Goal: Task Accomplishment & Management: Use online tool/utility

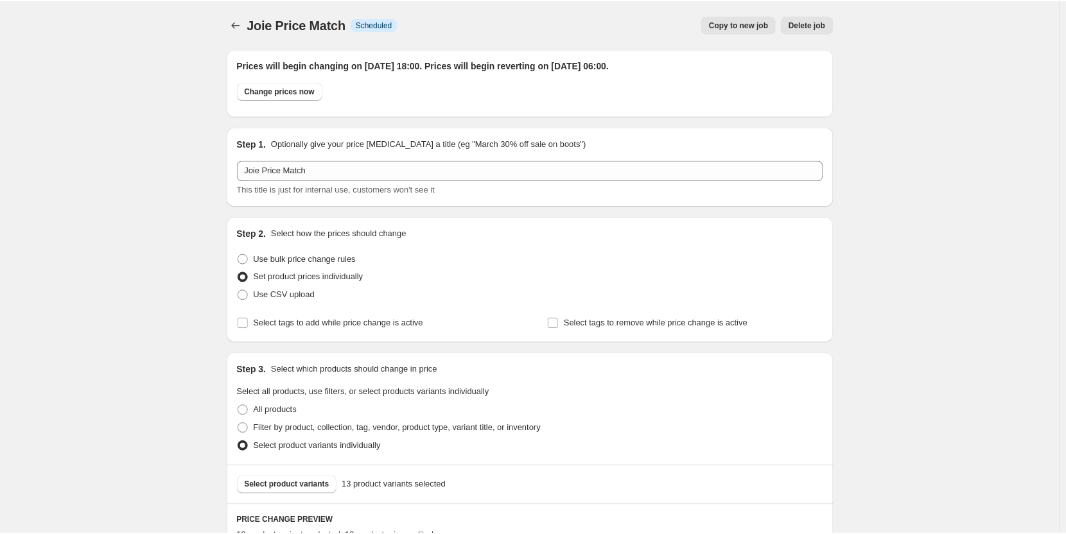
scroll to position [1513, 0]
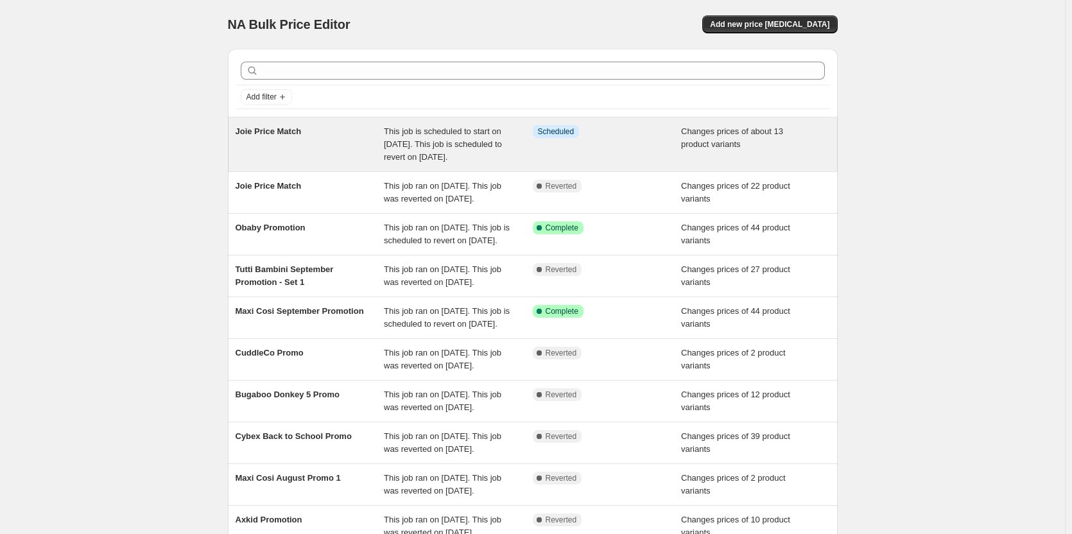
click at [420, 164] on div "This job is scheduled to start on [DATE]. This job is scheduled to revert on [D…" at bounding box center [458, 144] width 149 height 39
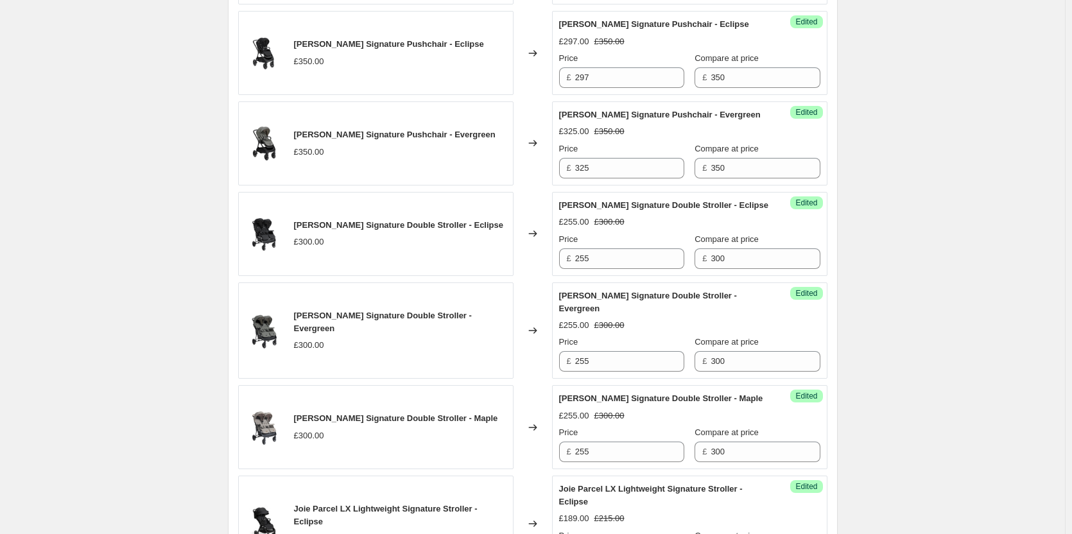
scroll to position [449, 0]
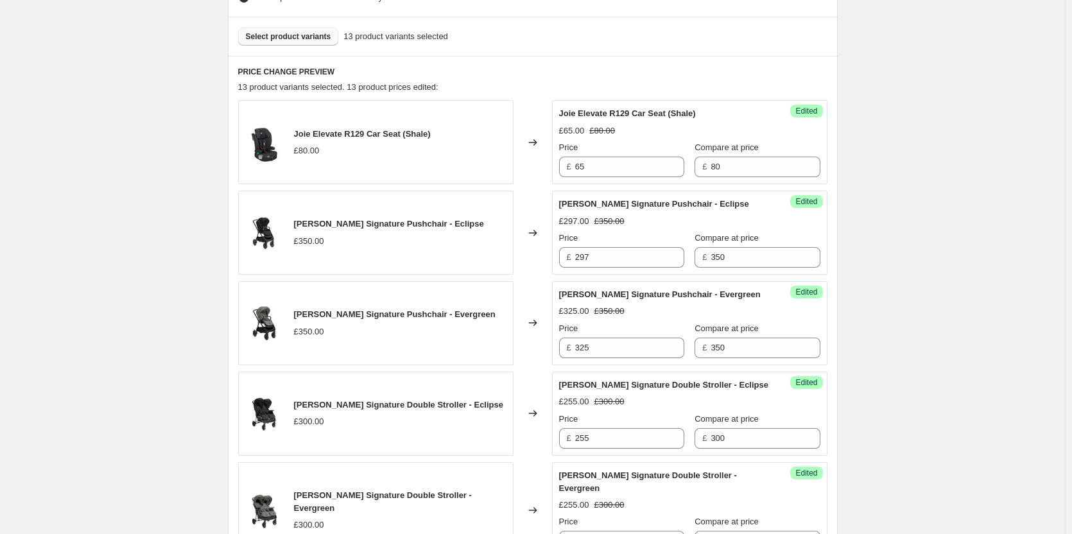
click at [310, 41] on span "Select product variants" at bounding box center [288, 36] width 85 height 10
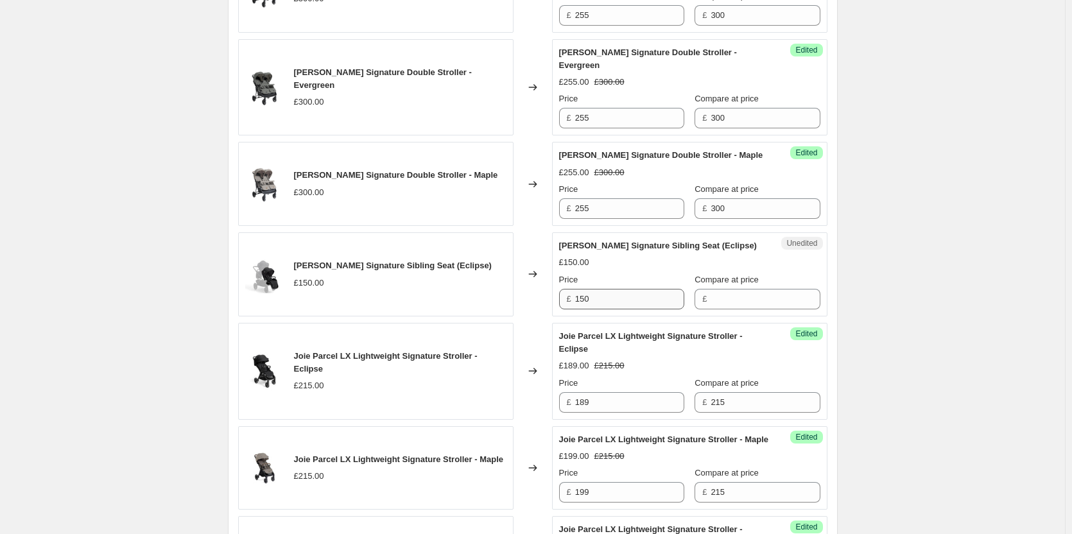
scroll to position [899, 0]
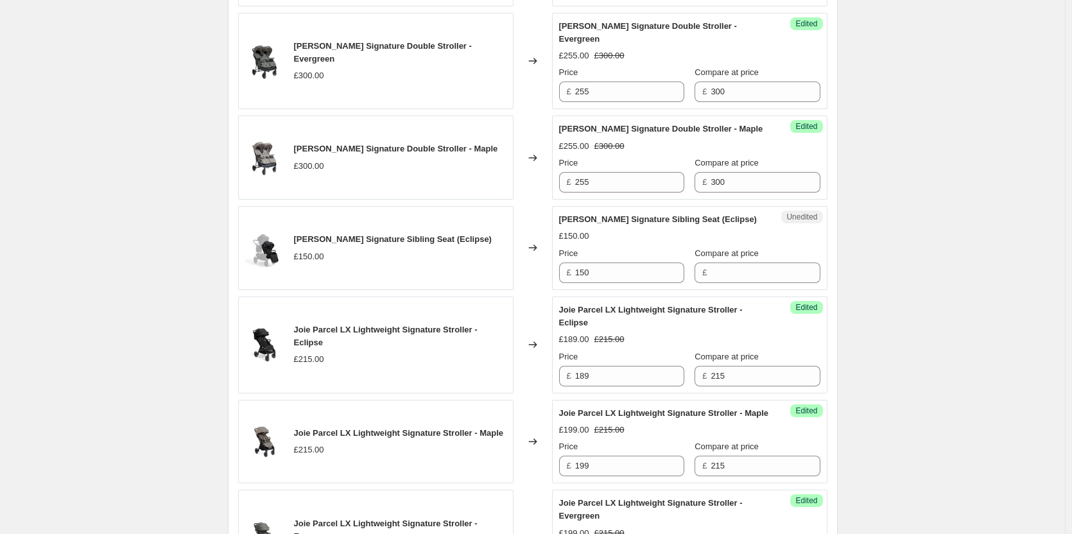
drag, startPoint x: 609, startPoint y: 274, endPoint x: 563, endPoint y: 272, distance: 45.6
click at [563, 272] on div "Unedited [PERSON_NAME] Versiti Signature Sibling Seat (Eclipse) £150.00 Price £…" at bounding box center [689, 248] width 275 height 84
drag, startPoint x: 643, startPoint y: 272, endPoint x: 506, endPoint y: 276, distance: 137.4
click at [506, 275] on div "Joie Versiti Signature Sibling Seat (Eclipse) £150.00 Changed to Unedited Joie …" at bounding box center [532, 248] width 589 height 84
click at [776, 270] on input "Compare at price" at bounding box center [765, 273] width 109 height 21
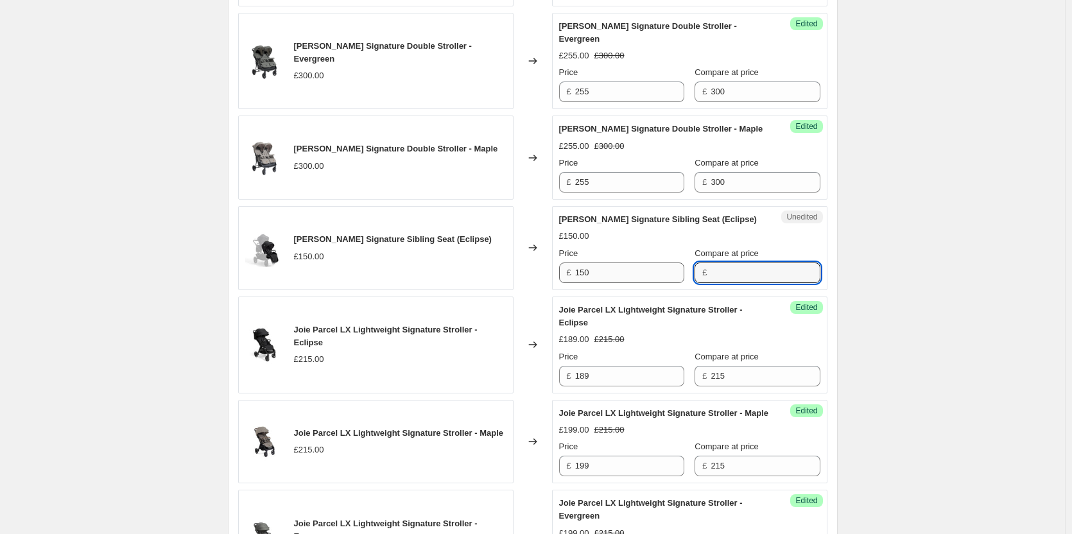
paste input "150"
type input "150"
click at [601, 273] on input "150" at bounding box center [629, 273] width 109 height 21
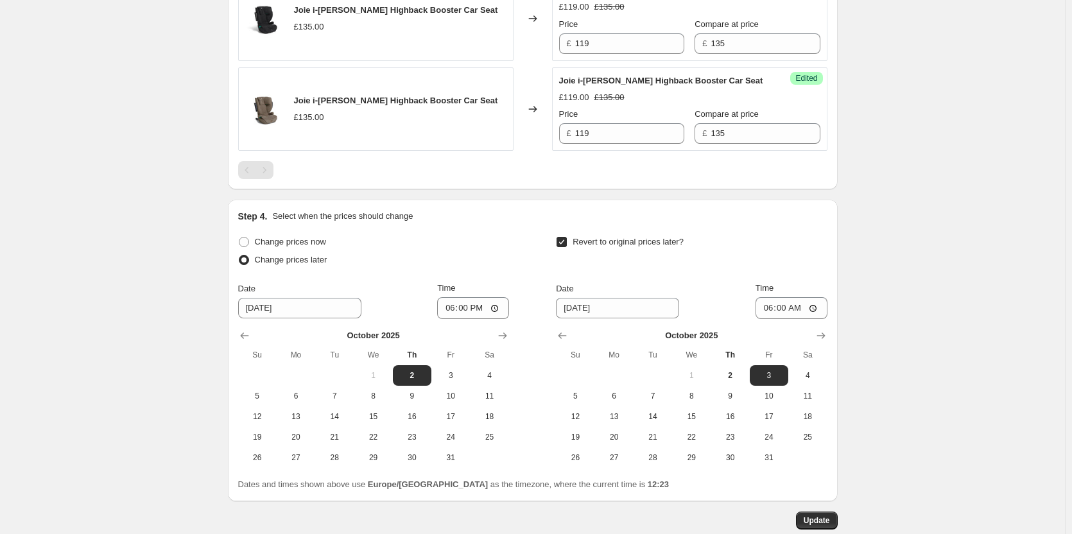
scroll to position [1796, 0]
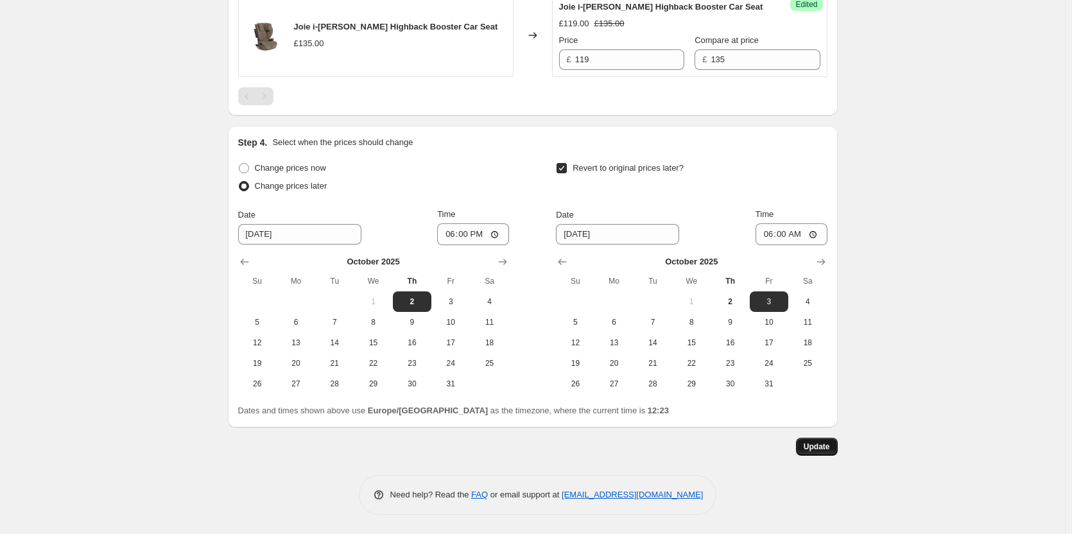
type input "135"
click at [828, 442] on button "Update" at bounding box center [817, 447] width 42 height 18
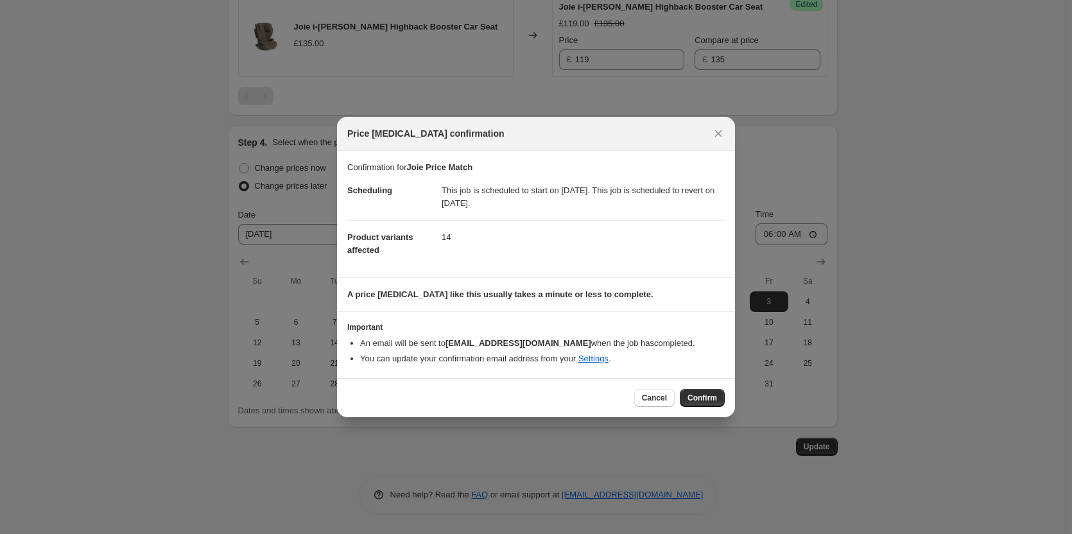
click at [697, 398] on span "Confirm" at bounding box center [703, 398] width 30 height 10
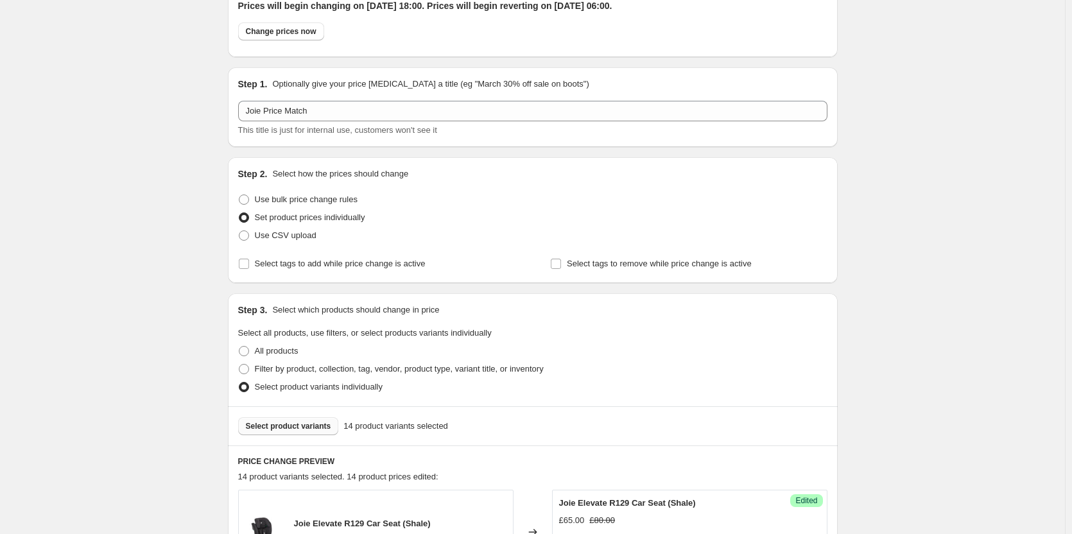
scroll to position [0, 0]
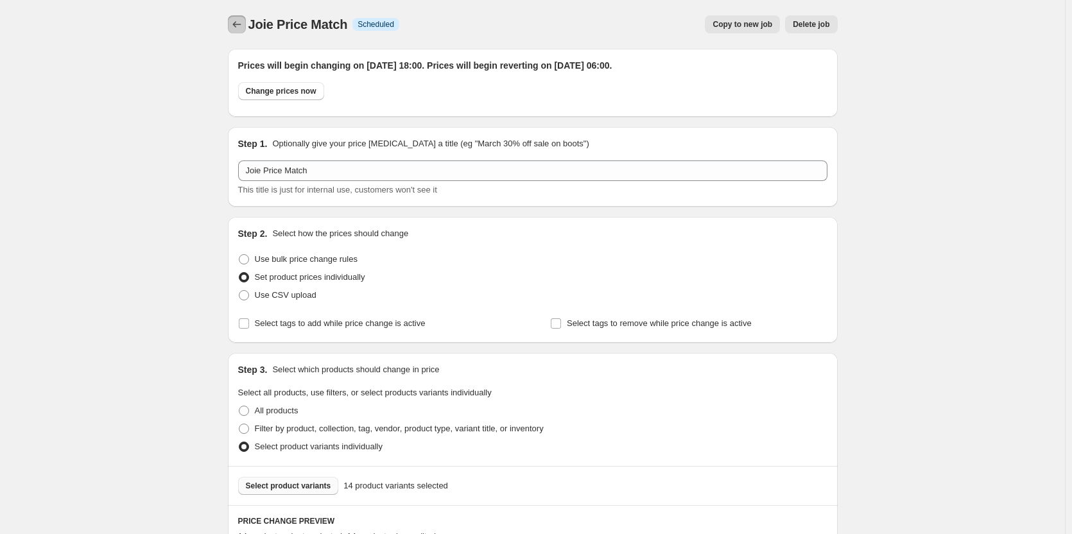
click at [243, 26] on icon "Price change jobs" at bounding box center [236, 24] width 13 height 13
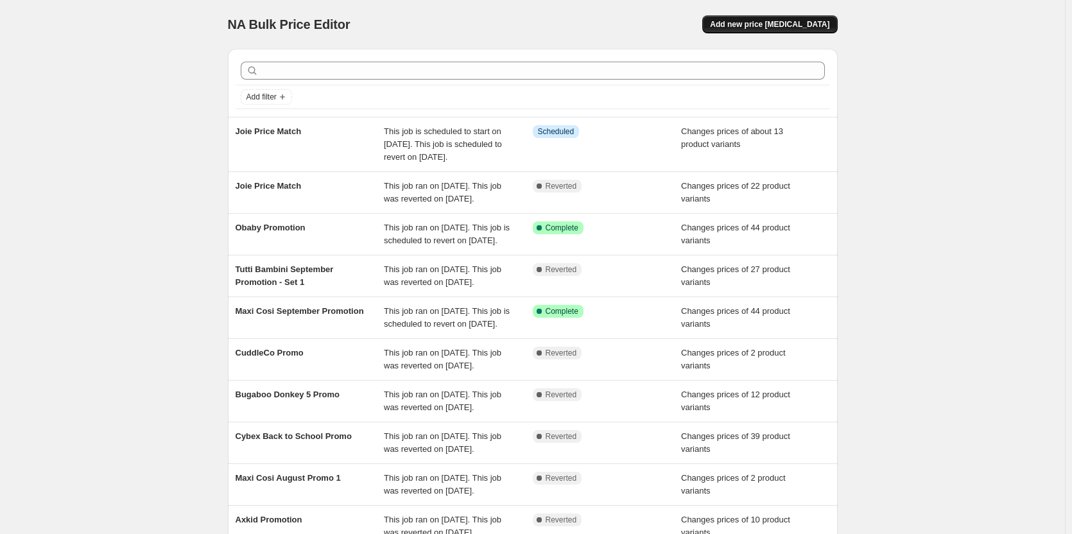
click at [778, 26] on span "Add new price [MEDICAL_DATA]" at bounding box center [769, 24] width 119 height 10
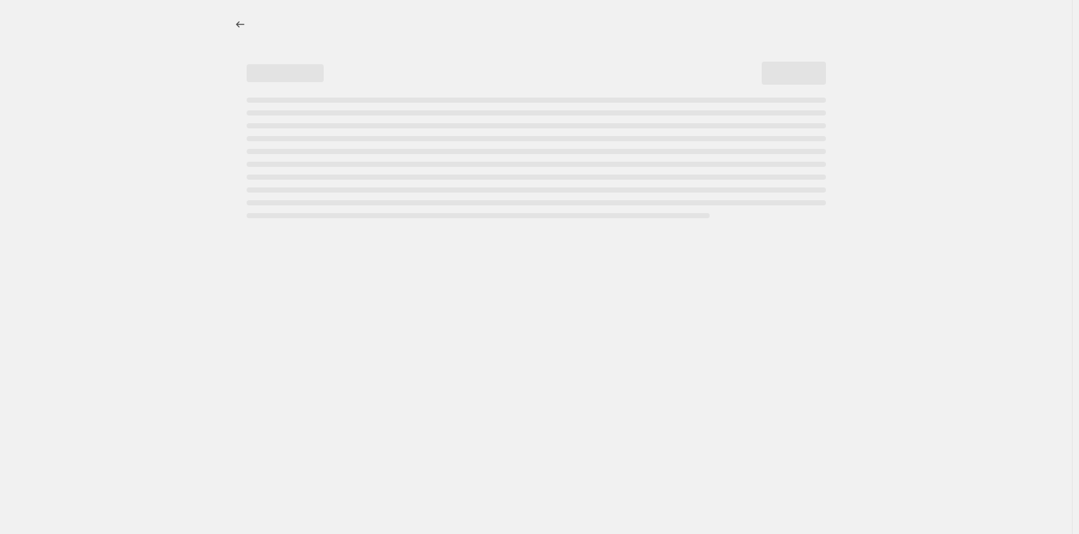
select select "percentage"
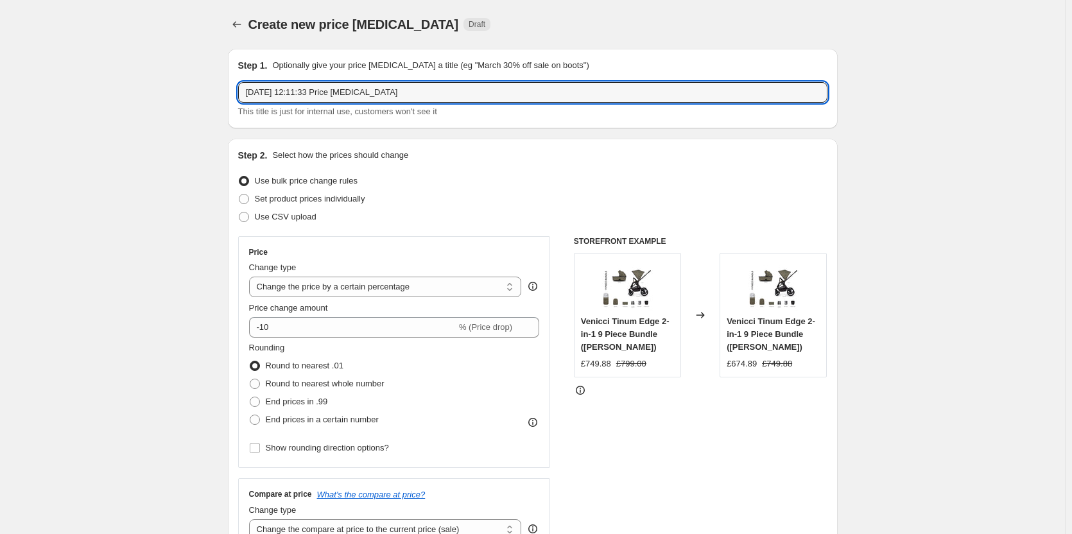
drag, startPoint x: 442, startPoint y: 93, endPoint x: 238, endPoint y: 97, distance: 204.8
click at [238, 97] on div "Step 1. Optionally give your price [MEDICAL_DATA] a title (eg "March 30% off sa…" at bounding box center [533, 89] width 610 height 80
type input "Maxi Cosi Price Match"
click at [282, 201] on span "Set product prices individually" at bounding box center [310, 199] width 110 height 10
click at [239, 195] on input "Set product prices individually" at bounding box center [239, 194] width 1 height 1
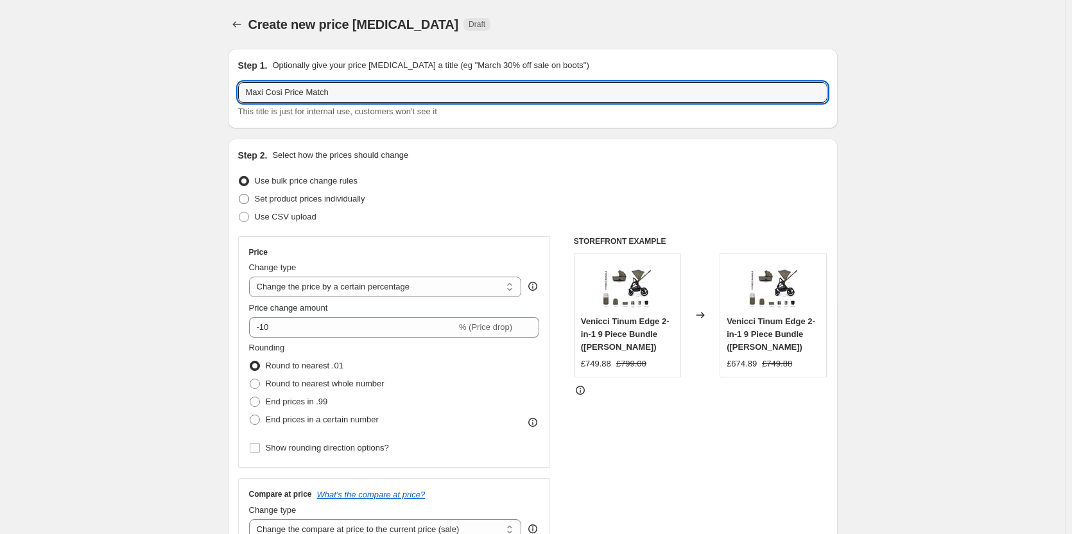
radio input "true"
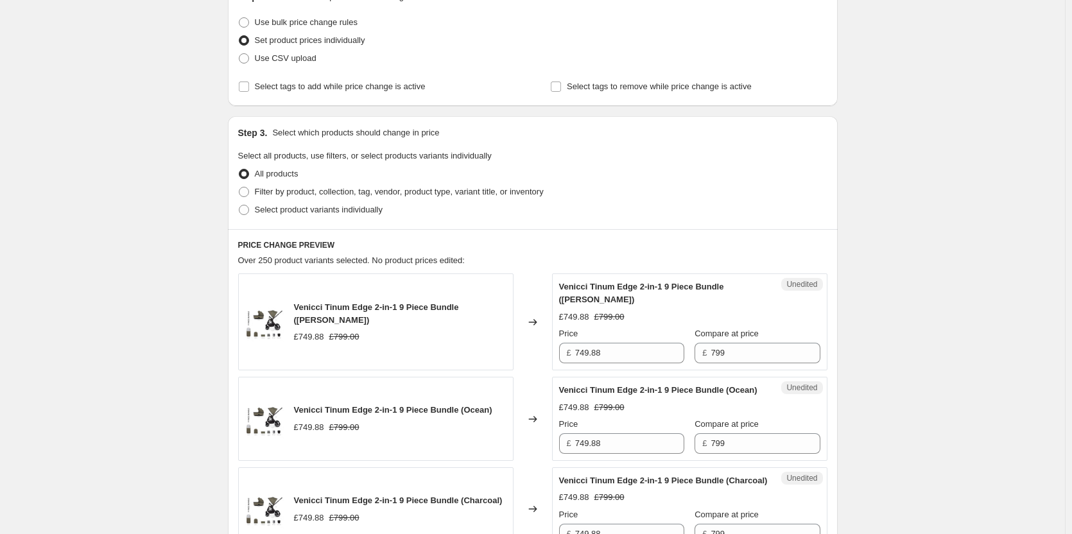
scroll to position [193, 0]
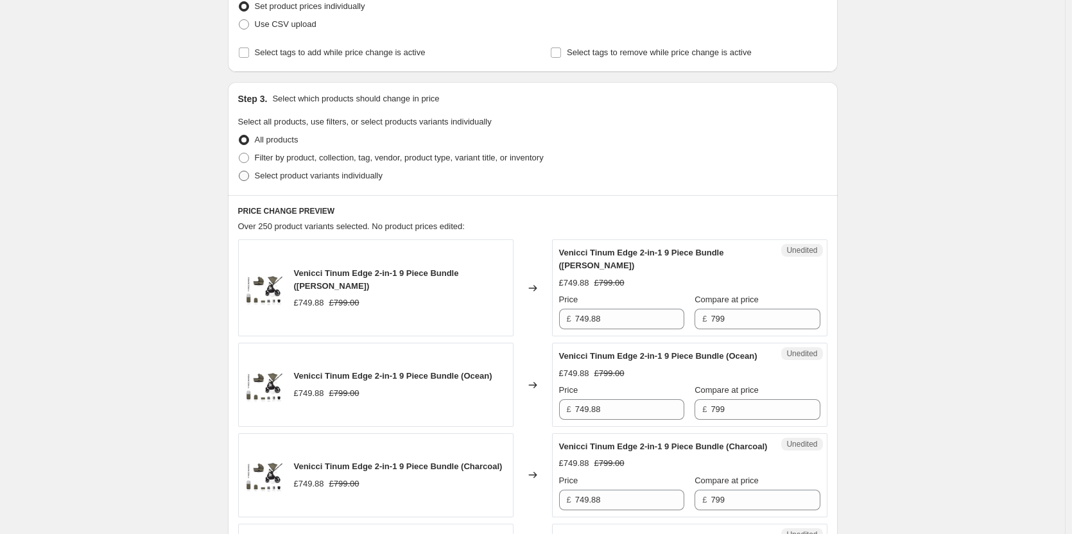
click at [291, 177] on span "Select product variants individually" at bounding box center [319, 176] width 128 height 10
click at [239, 171] on input "Select product variants individually" at bounding box center [239, 171] width 1 height 1
radio input "true"
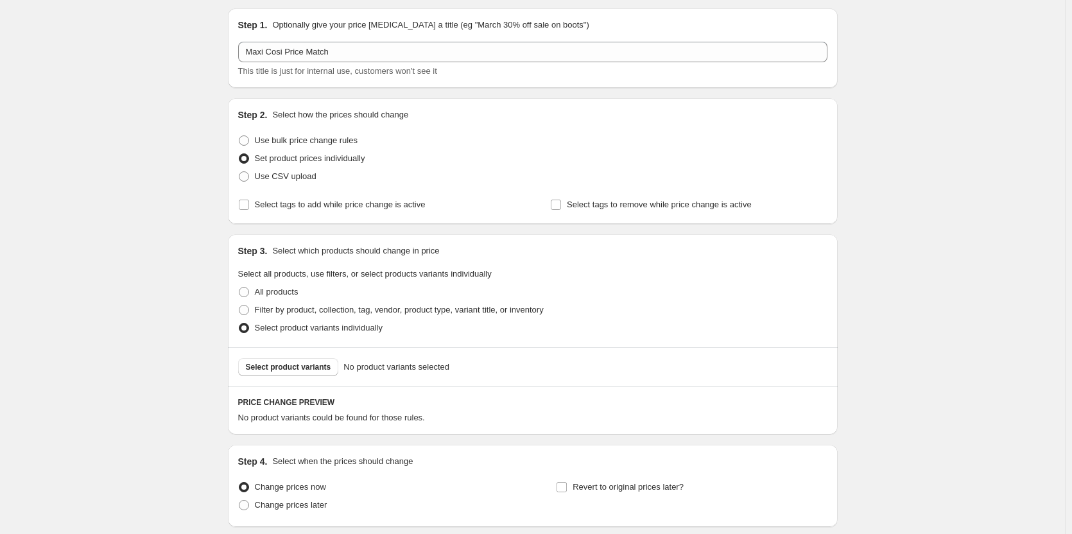
scroll to position [140, 0]
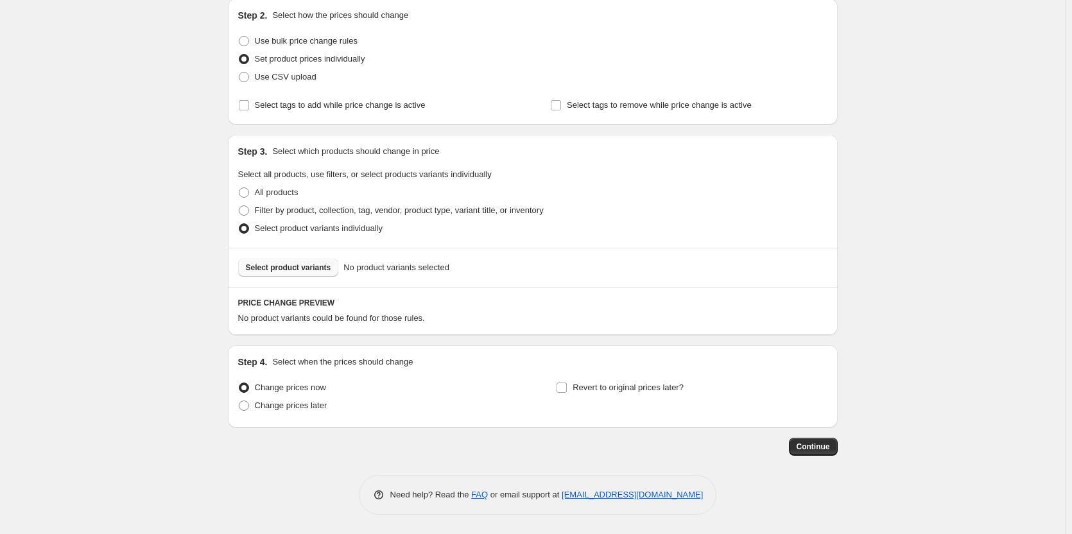
click at [300, 268] on span "Select product variants" at bounding box center [288, 268] width 85 height 10
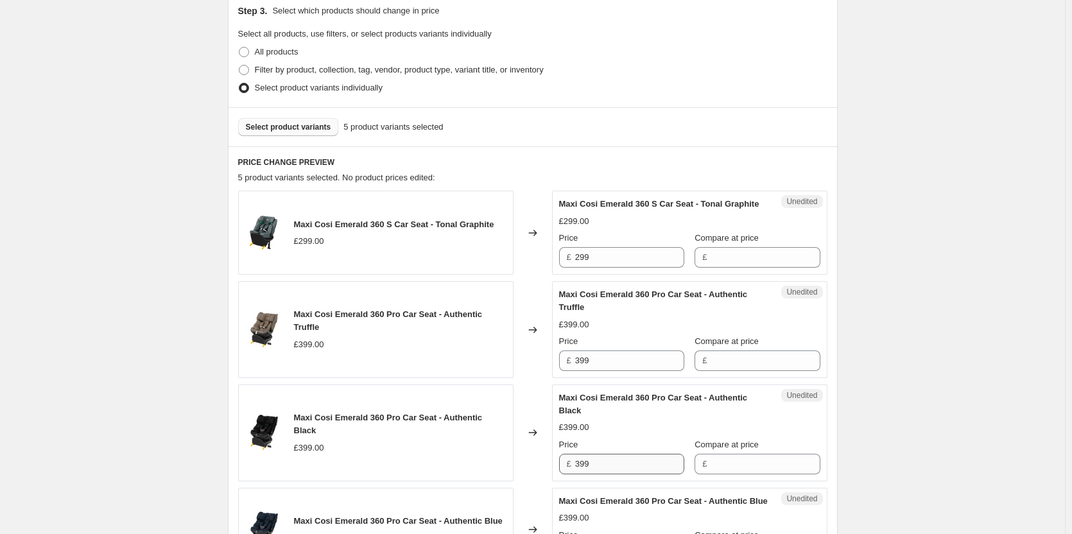
scroll to position [397, 0]
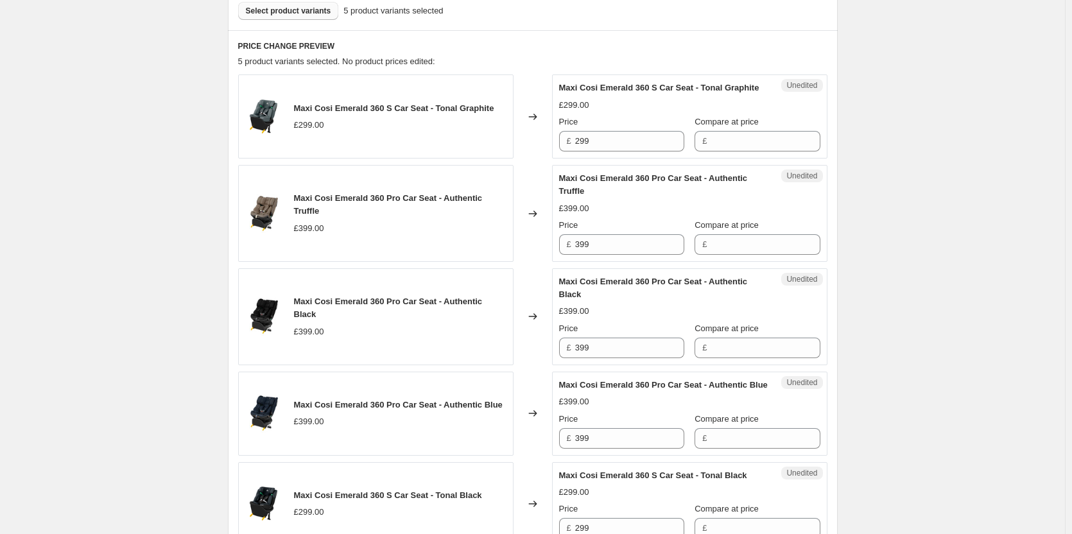
click at [621, 232] on div "Price" at bounding box center [621, 225] width 125 height 13
click at [623, 251] on input "399" at bounding box center [629, 244] width 109 height 21
click at [636, 255] on input "399" at bounding box center [629, 244] width 109 height 21
click at [775, 255] on input "Compare at price" at bounding box center [765, 244] width 109 height 21
paste input "399"
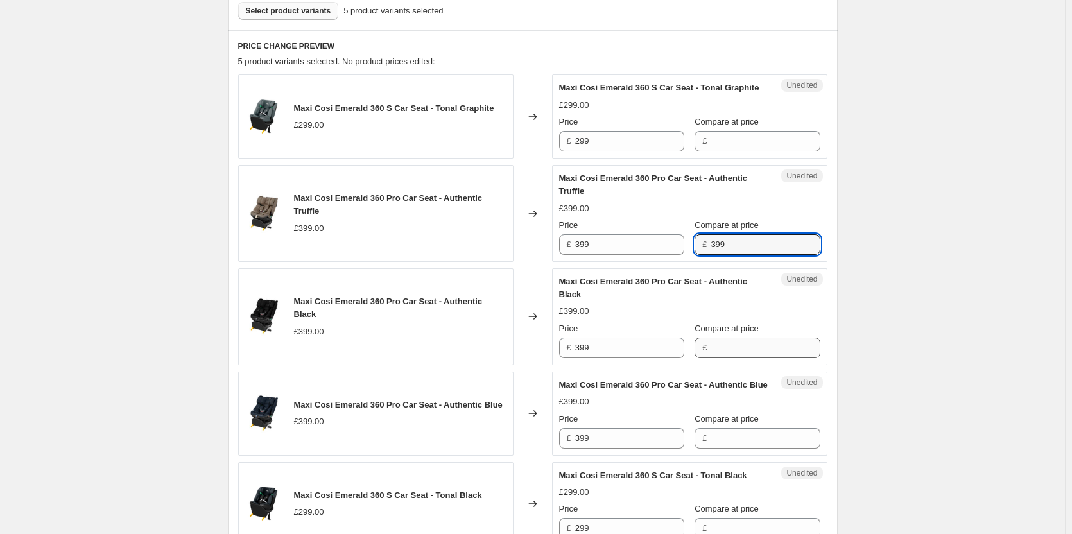
type input "399"
click at [730, 358] on input "Compare at price" at bounding box center [765, 348] width 109 height 21
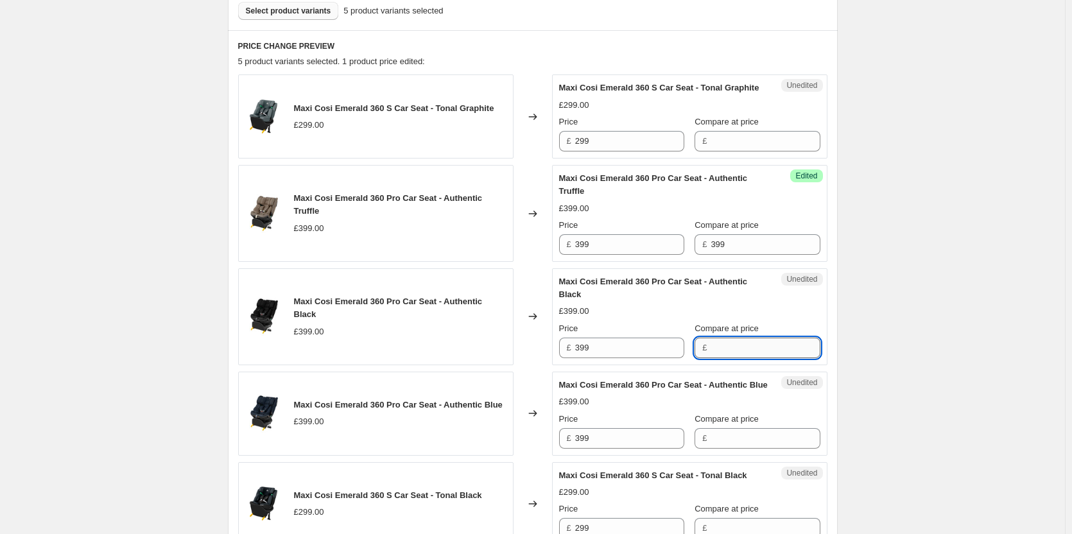
paste input "399"
type input "399"
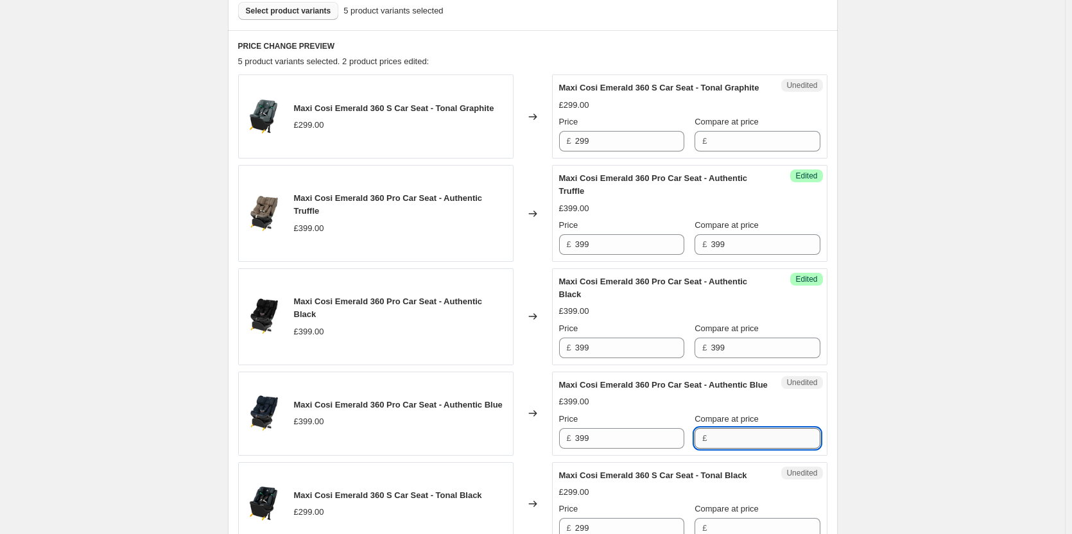
click at [716, 449] on input "Compare at price" at bounding box center [765, 438] width 109 height 21
paste input "399"
type input "399"
click at [630, 232] on div "Price" at bounding box center [621, 225] width 125 height 13
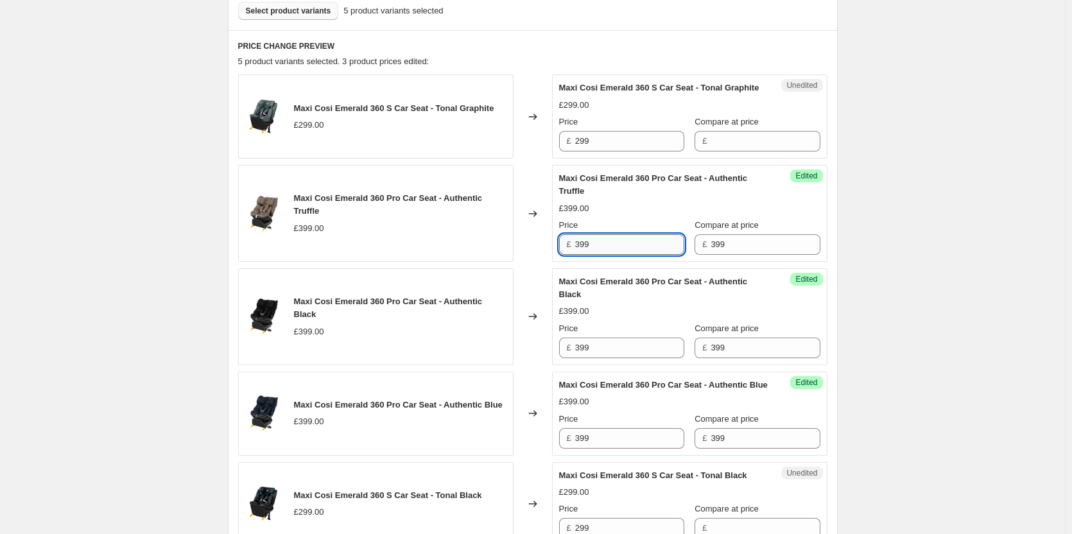
click at [631, 255] on input "399" at bounding box center [629, 244] width 109 height 21
type input "380"
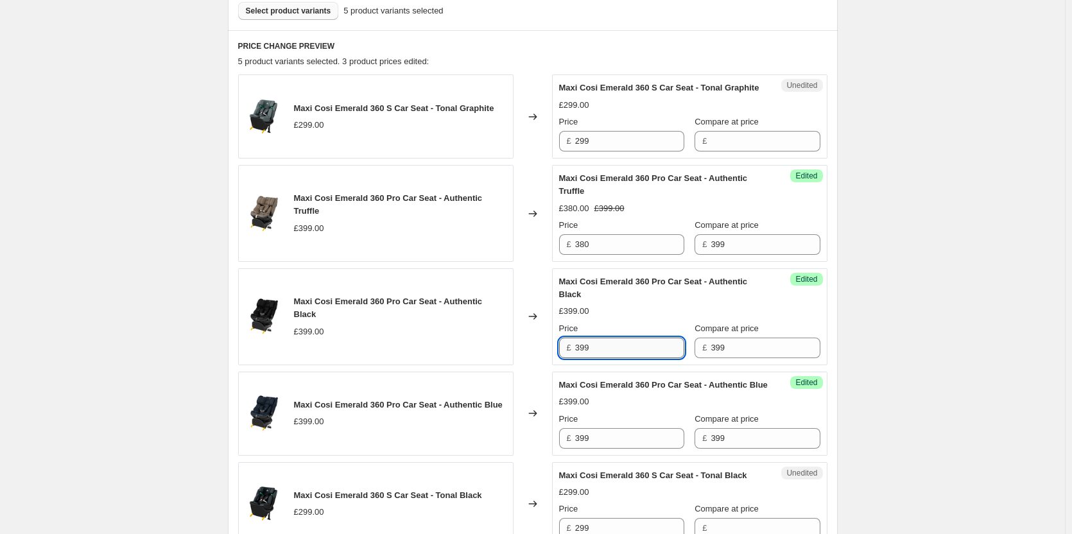
click at [603, 355] on input "399" at bounding box center [629, 348] width 109 height 21
paste input "80"
type input "380"
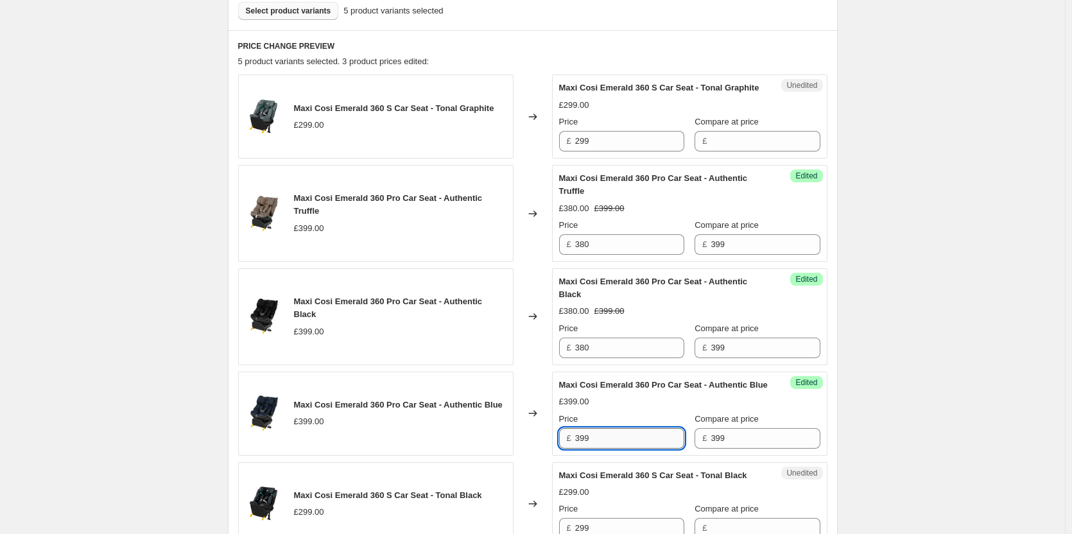
click at [600, 449] on input "399" at bounding box center [629, 438] width 109 height 21
paste input "80"
type input "380"
click at [619, 152] on input "299" at bounding box center [629, 141] width 109 height 21
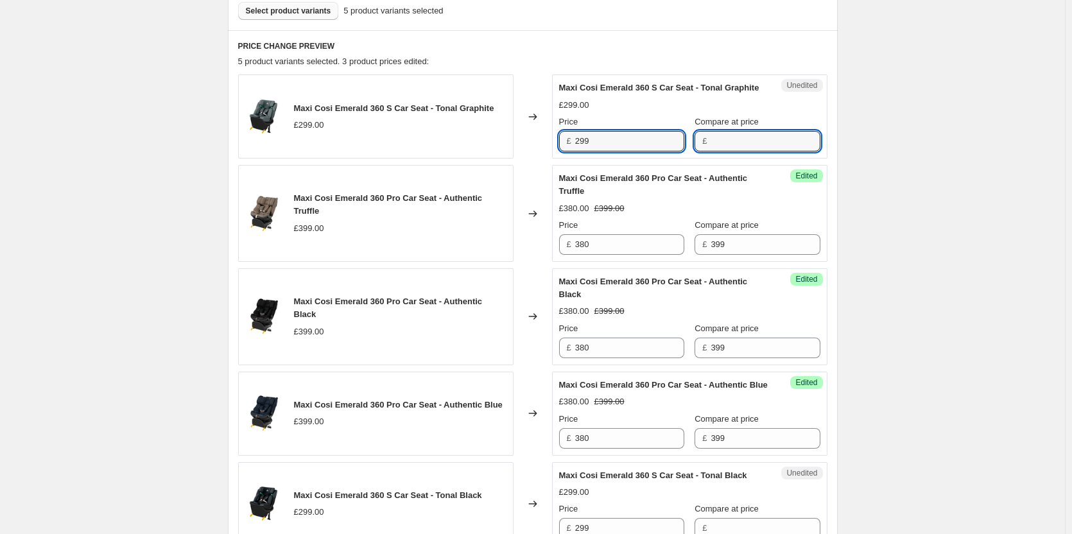
drag, startPoint x: 731, startPoint y: 157, endPoint x: 728, endPoint y: 168, distance: 10.8
click at [731, 152] on input "Compare at price" at bounding box center [765, 141] width 109 height 21
paste input "299"
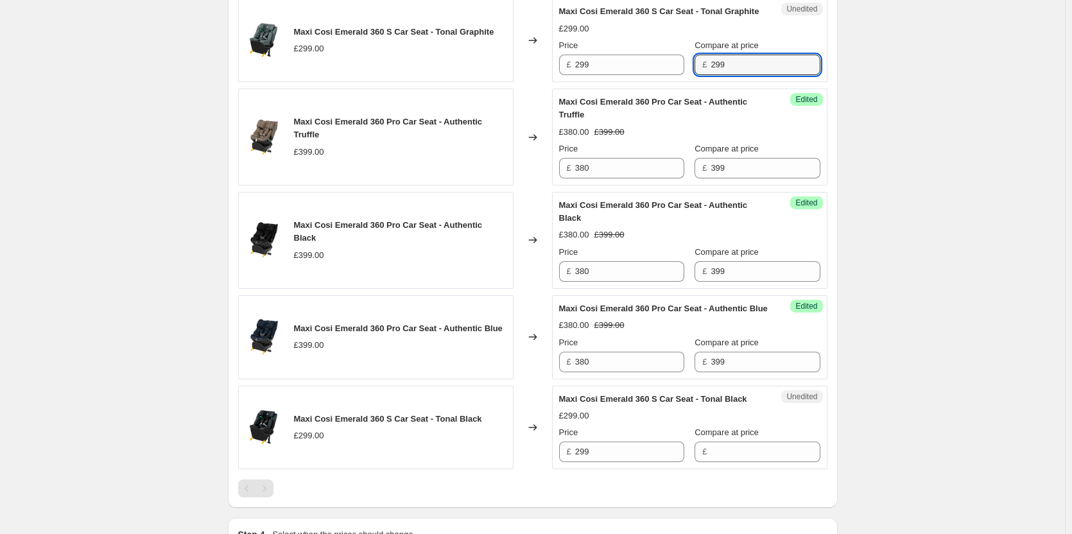
scroll to position [589, 0]
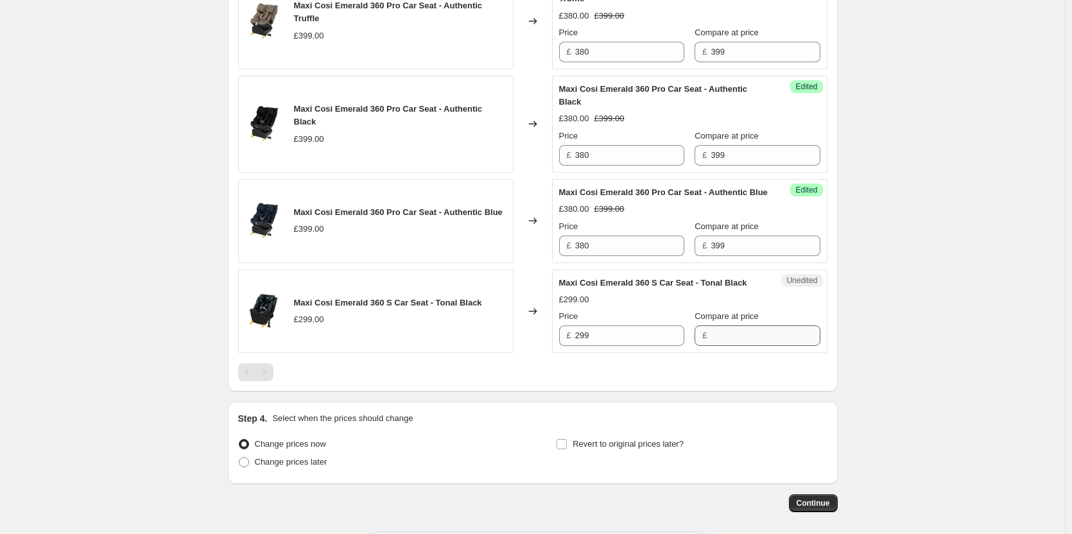
type input "299"
click at [724, 346] on input "Compare at price" at bounding box center [765, 335] width 109 height 21
paste input "299"
type input "299"
drag, startPoint x: 485, startPoint y: 332, endPoint x: 294, endPoint y: 327, distance: 191.4
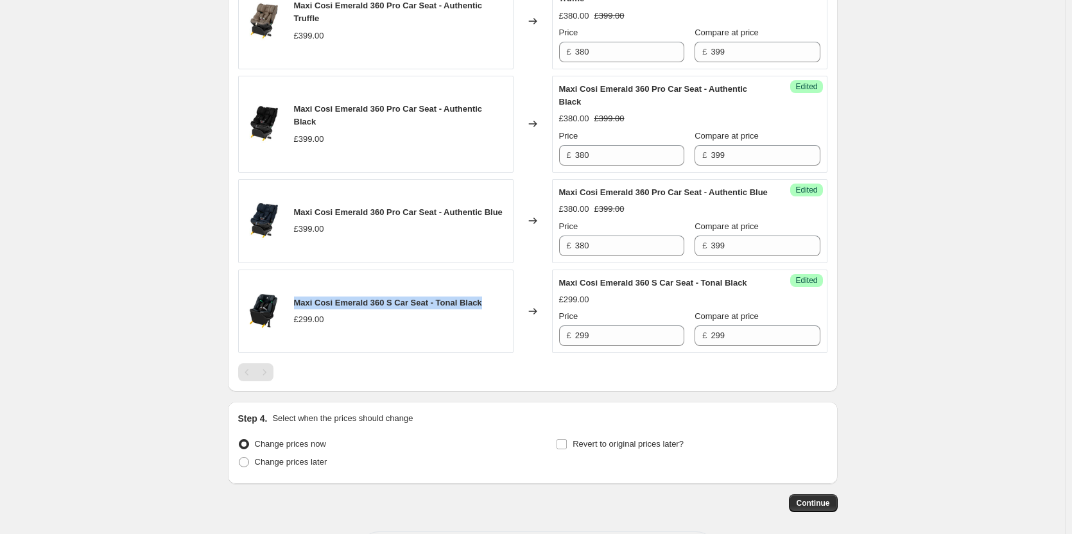
click at [293, 327] on div "Maxi Cosi Emerald 360 S Car Seat - Tonal Black £299.00" at bounding box center [375, 312] width 275 height 84
copy span "Maxi Cosi Emerald 360 S Car Seat - Tonal Black"
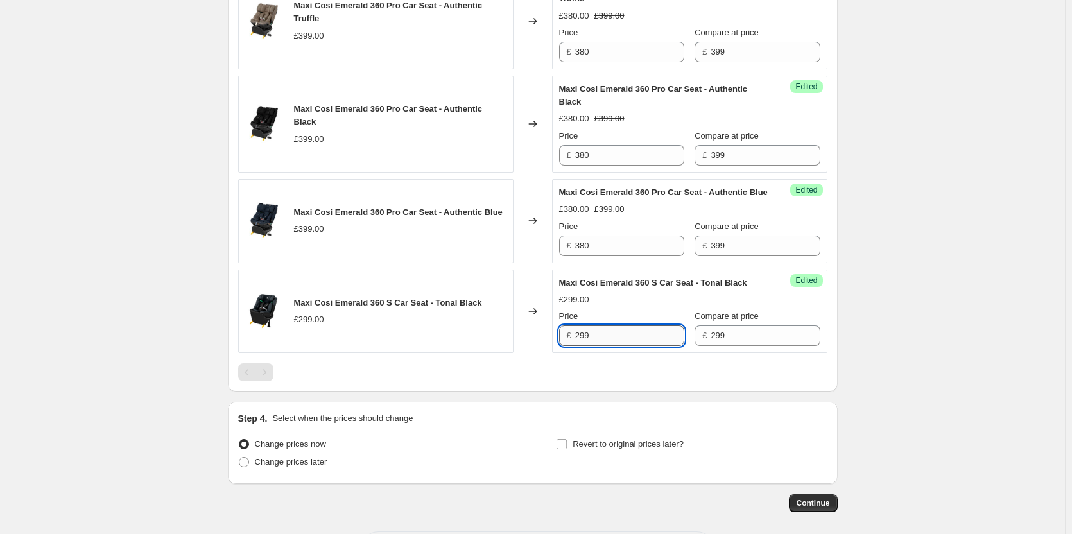
click at [612, 346] on input "299" at bounding box center [629, 335] width 109 height 21
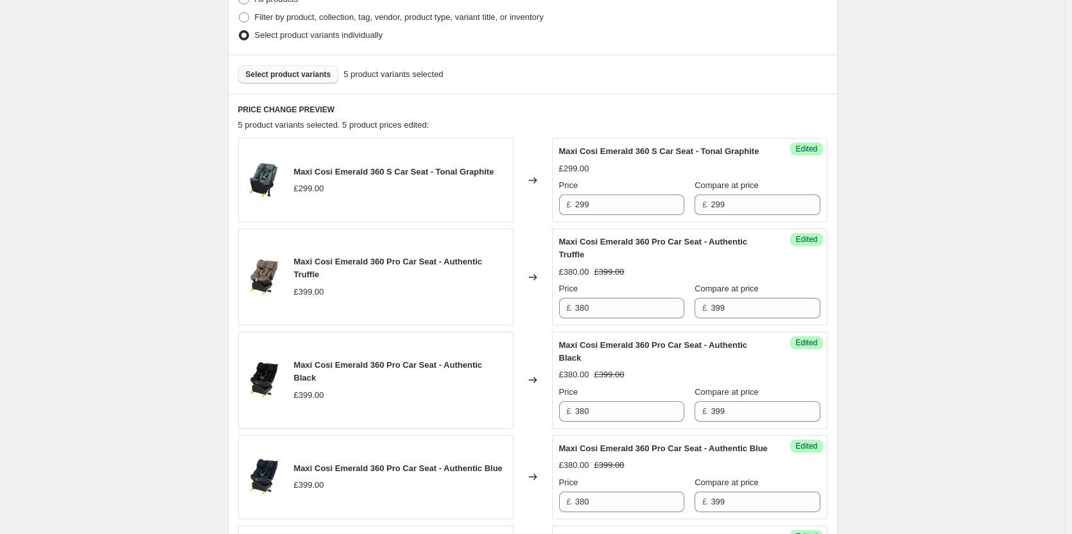
scroll to position [333, 0]
type input "289.95"
click at [611, 216] on input "299" at bounding box center [629, 205] width 109 height 21
paste input "89.95"
type input "289.95"
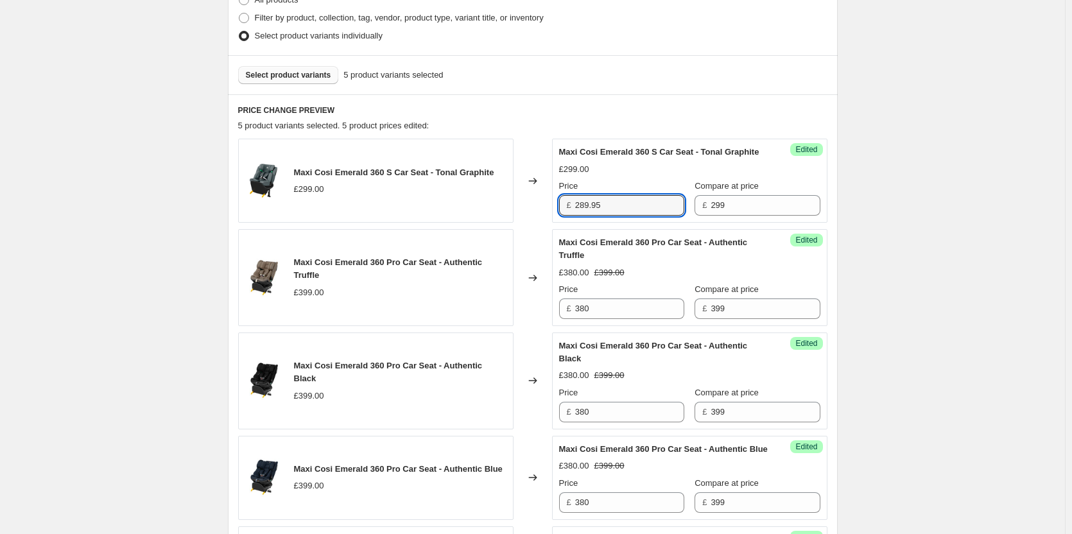
click at [860, 220] on div "Create new price [MEDICAL_DATA]. This page is ready Create new price [MEDICAL_D…" at bounding box center [532, 257] width 1065 height 1180
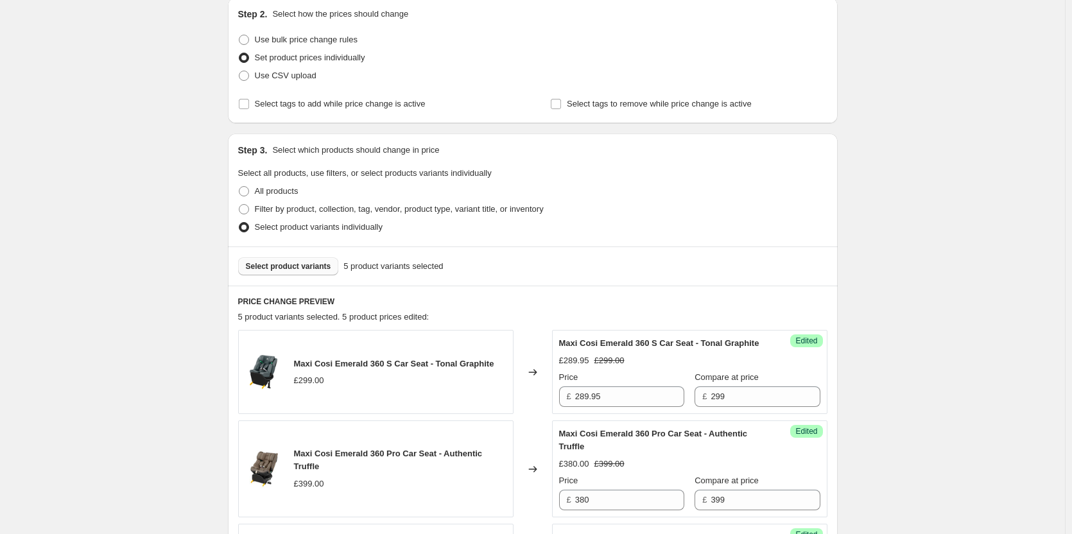
scroll to position [76, 0]
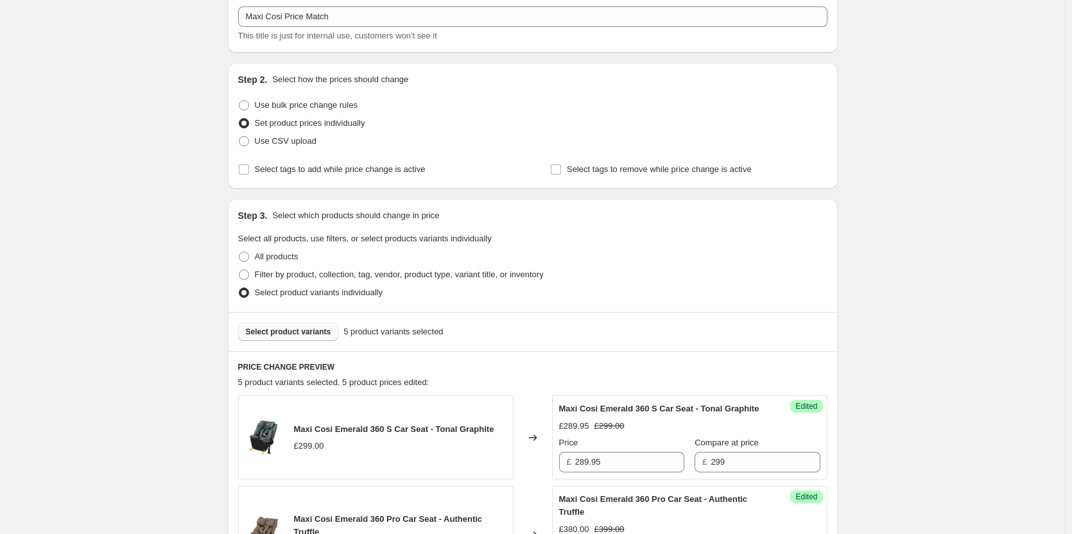
click at [267, 336] on span "Select product variants" at bounding box center [288, 332] width 85 height 10
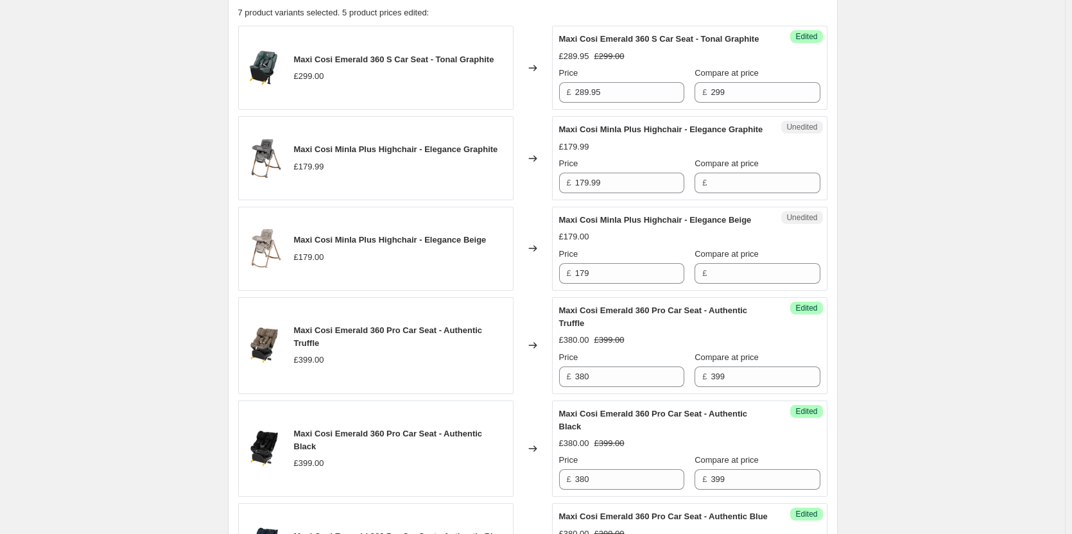
scroll to position [461, 0]
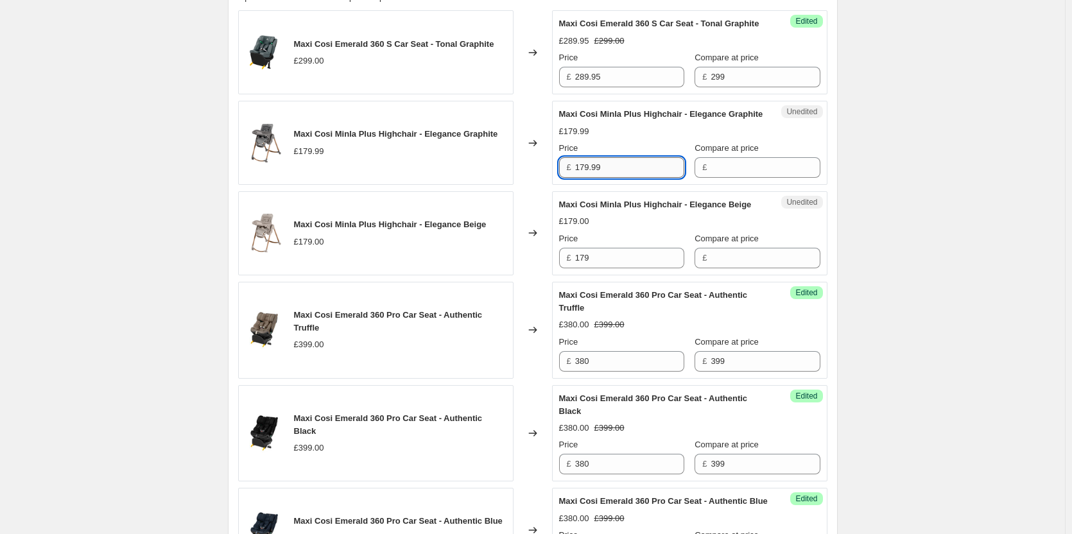
click at [640, 178] on input "179.99" at bounding box center [629, 167] width 109 height 21
click at [754, 268] on input "Compare at price" at bounding box center [765, 258] width 109 height 21
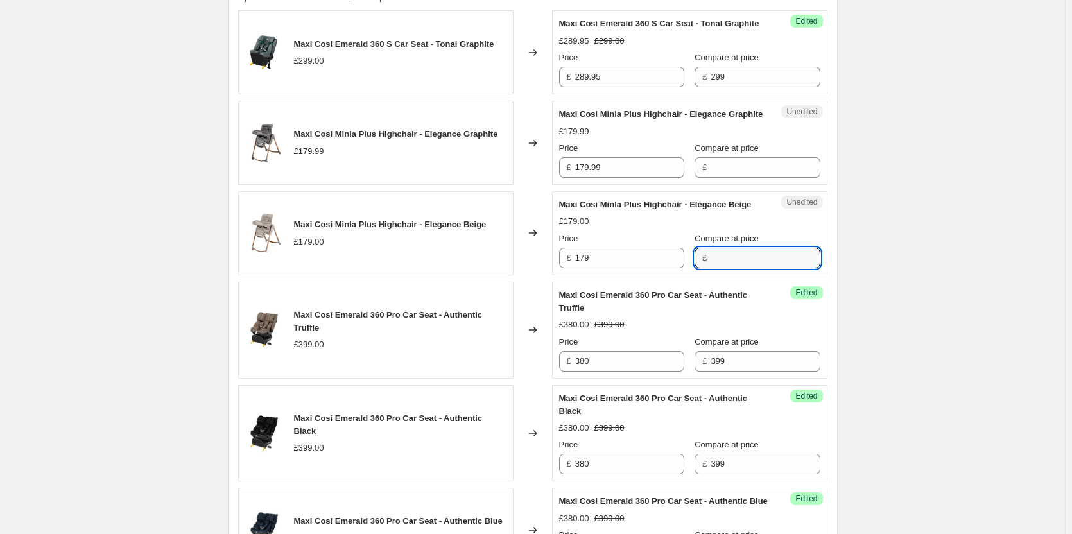
paste input "179.99"
type input "179.99"
drag, startPoint x: 735, startPoint y: 189, endPoint x: 725, endPoint y: 200, distance: 14.5
click at [735, 178] on input "Compare at price" at bounding box center [765, 167] width 109 height 21
paste input "179.99"
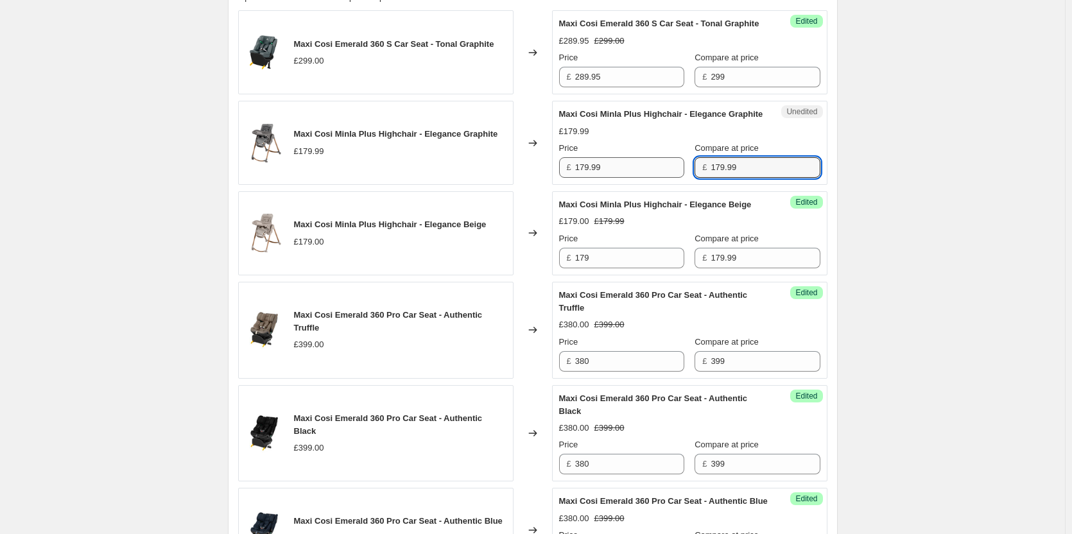
type input "179.99"
click at [627, 178] on input "179.99" at bounding box center [629, 167] width 109 height 21
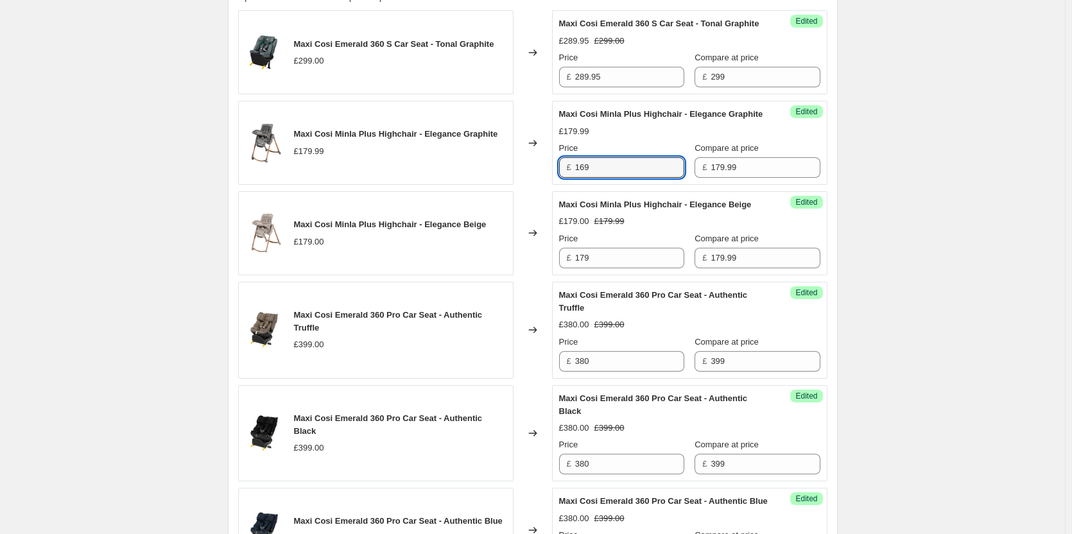
type input "169"
click at [596, 275] on div "Success Edited Maxi Cosi Minla Plus Highchair - Elegance Beige £179.00 £179.99 …" at bounding box center [689, 233] width 275 height 84
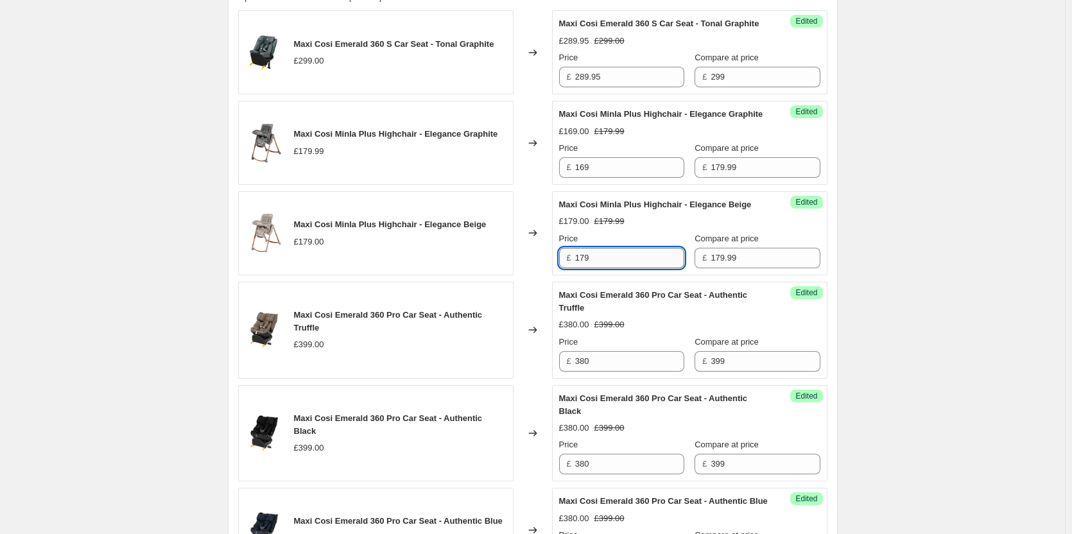
click at [603, 268] on input "179" at bounding box center [629, 258] width 109 height 21
paste input "6"
type input "169"
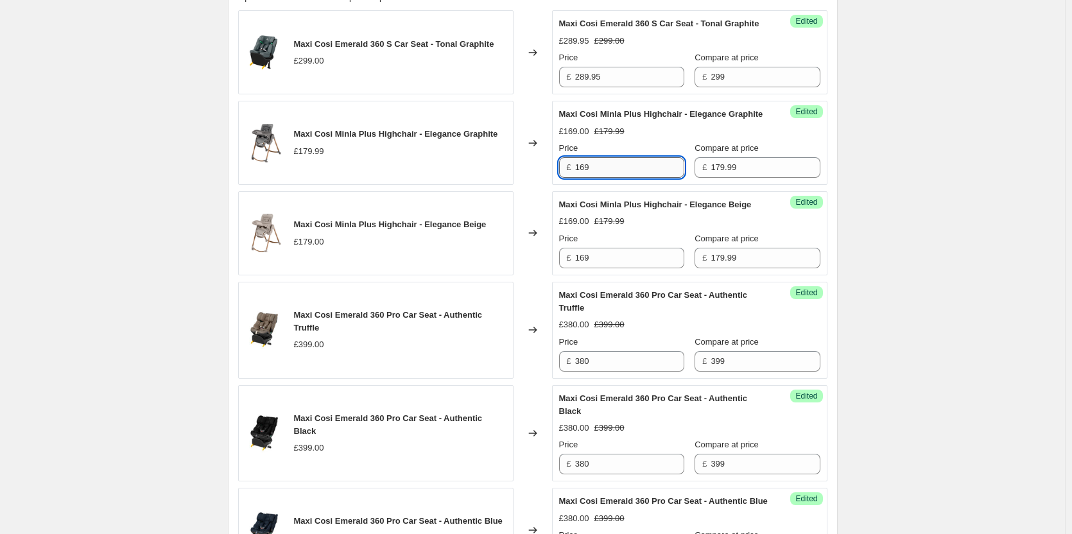
click at [647, 178] on input "169" at bounding box center [629, 167] width 109 height 21
type input "169.95"
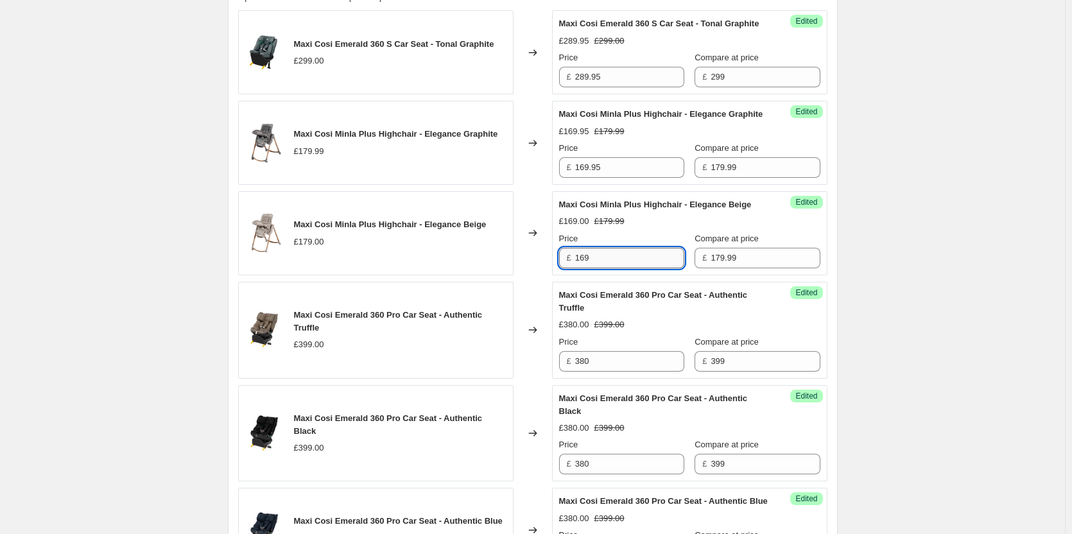
click at [633, 268] on input "169" at bounding box center [629, 258] width 109 height 21
paste input ".95"
type input "169.95"
click at [117, 214] on div "Create new price [MEDICAL_DATA]. This page is ready Create new price [MEDICAL_D…" at bounding box center [532, 219] width 1065 height 1361
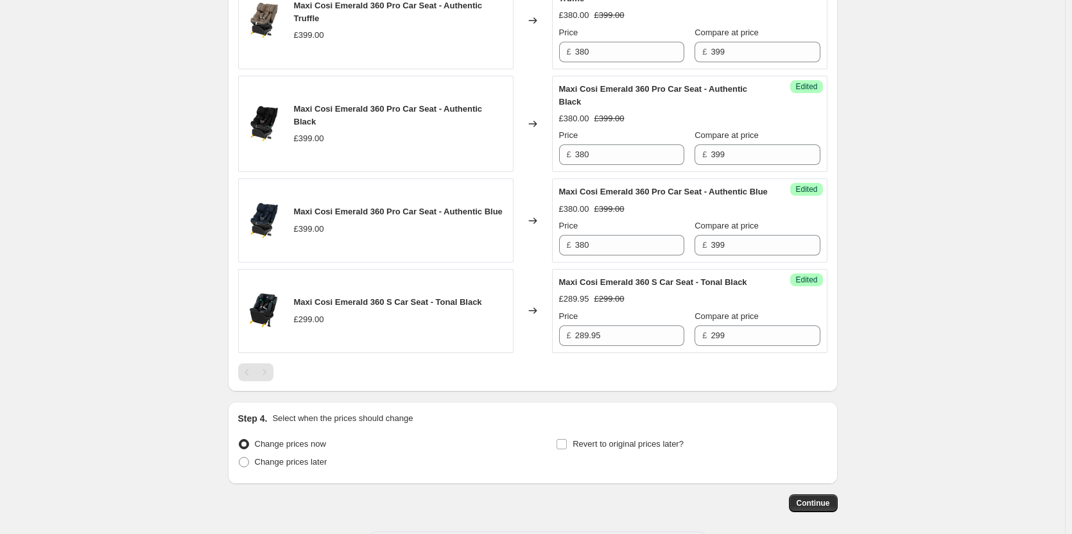
scroll to position [878, 0]
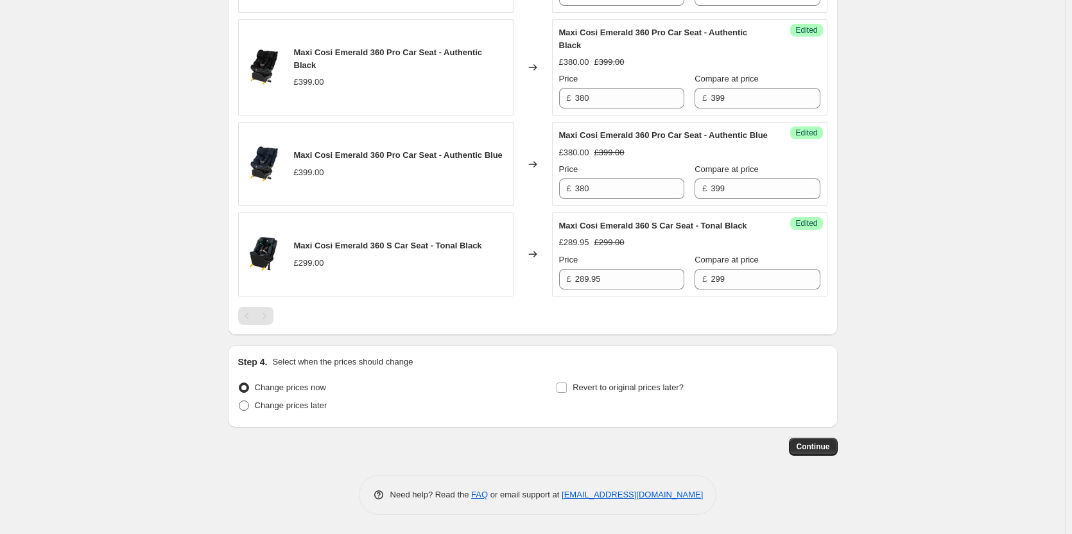
click at [315, 403] on span "Change prices later" at bounding box center [291, 406] width 73 height 10
click at [239, 401] on input "Change prices later" at bounding box center [239, 401] width 1 height 1
radio input "true"
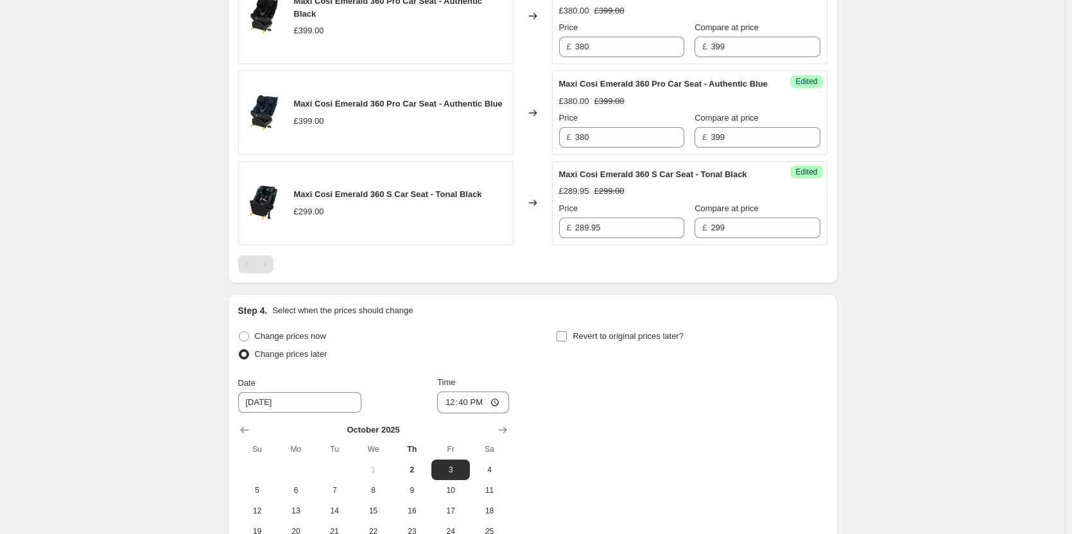
click at [583, 341] on span "Revert to original prices later?" at bounding box center [628, 336] width 111 height 10
click at [567, 342] on input "Revert to original prices later?" at bounding box center [562, 336] width 10 height 10
checkbox input "true"
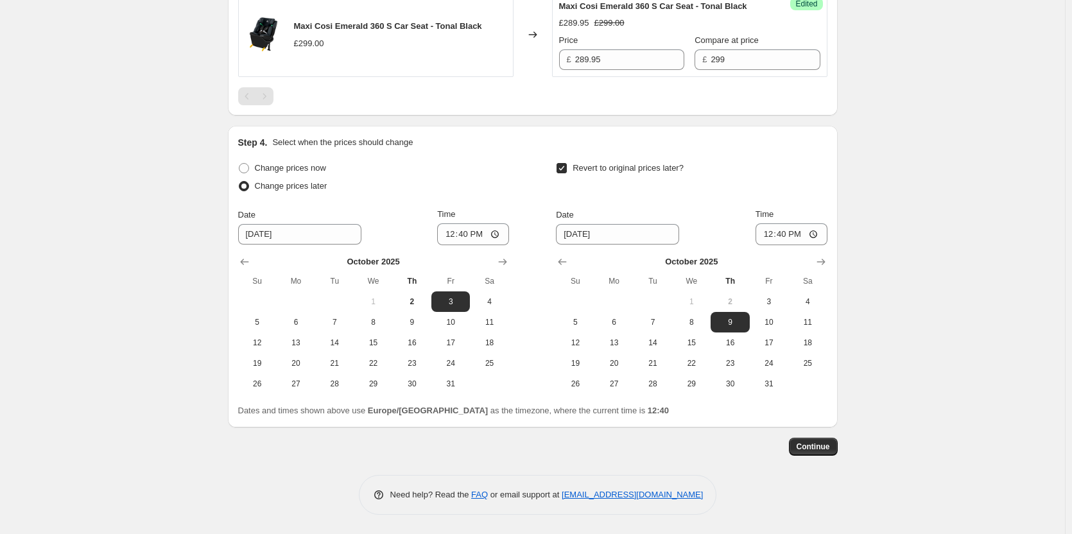
scroll to position [1098, 0]
click at [401, 309] on button "2" at bounding box center [412, 301] width 39 height 21
type input "[DATE]"
click at [772, 303] on span "3" at bounding box center [769, 302] width 28 height 10
type input "[DATE]"
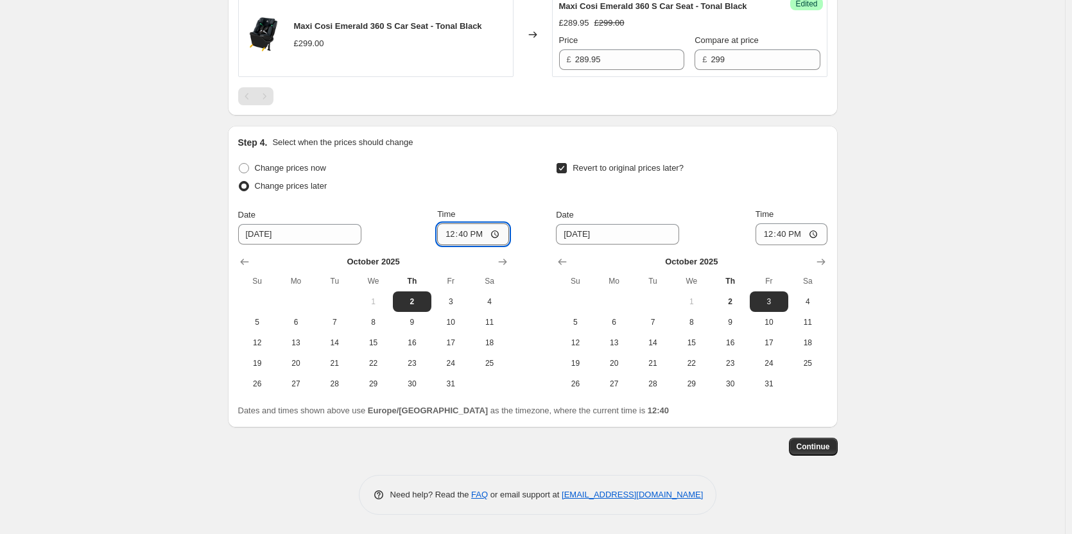
click at [469, 238] on input "12:40" at bounding box center [473, 234] width 72 height 22
type input "18:00"
click at [787, 232] on input "12:40" at bounding box center [792, 234] width 72 height 22
type input "06:00"
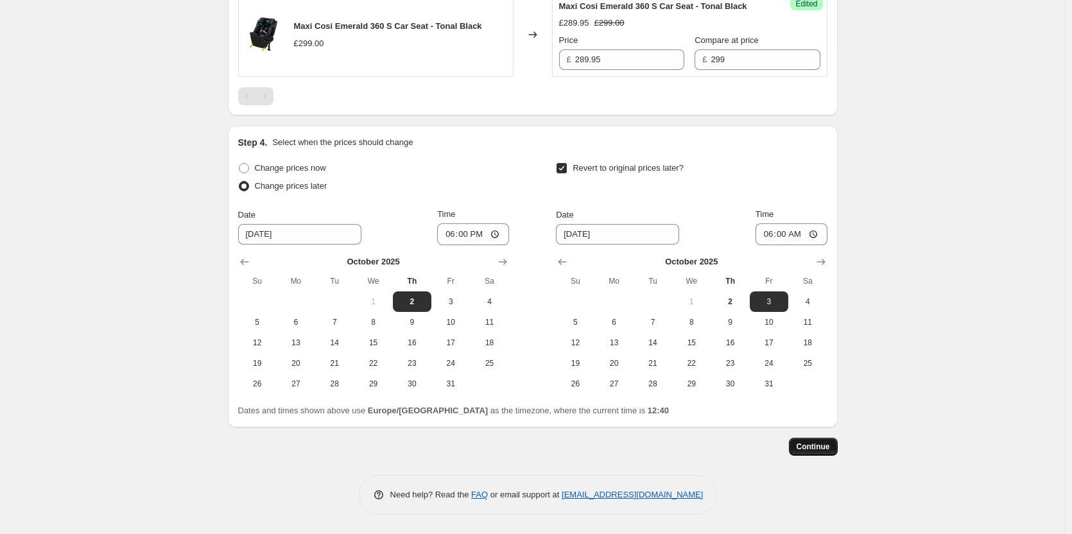
click at [826, 453] on button "Continue" at bounding box center [813, 447] width 49 height 18
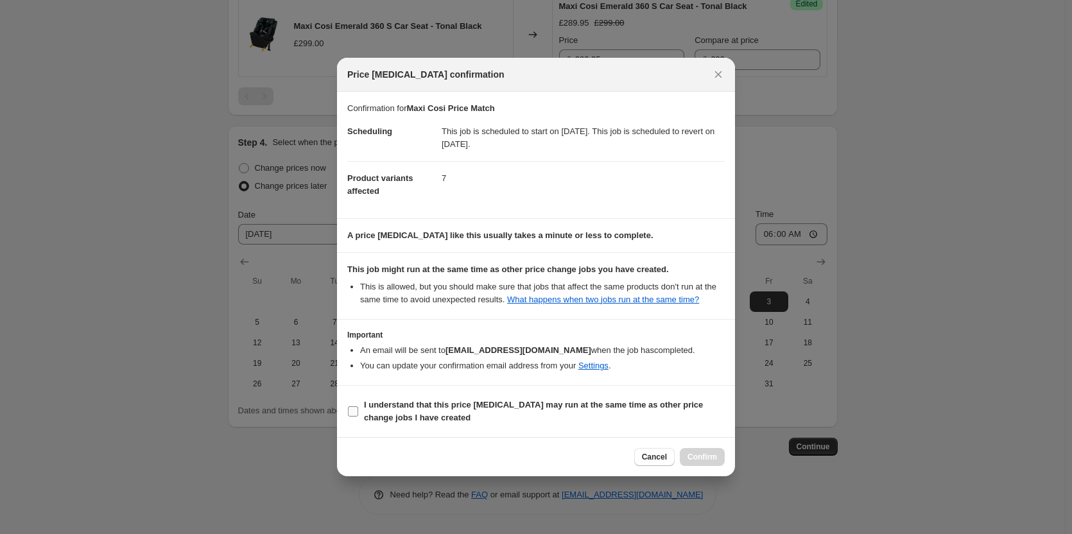
click at [569, 396] on label "I understand that this price [MEDICAL_DATA] may run at the same time as other p…" at bounding box center [535, 411] width 377 height 31
click at [358, 406] on input "I understand that this price [MEDICAL_DATA] may run at the same time as other p…" at bounding box center [353, 411] width 10 height 10
checkbox input "true"
click at [700, 458] on span "Confirm" at bounding box center [703, 457] width 30 height 10
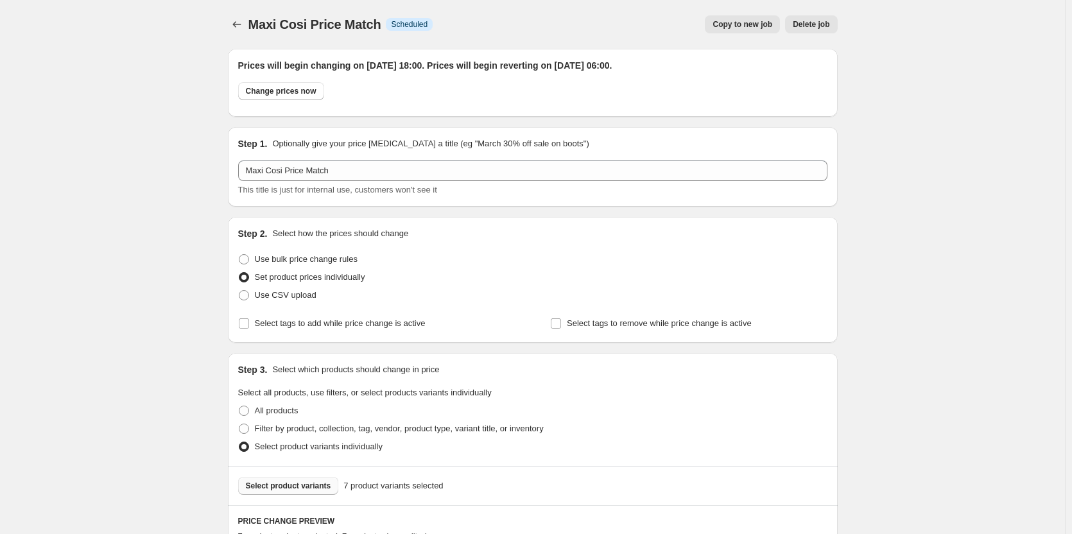
click at [238, 15] on div "Maxi Cosi Price Match. This page is ready Maxi Cosi Price Match Info Scheduled …" at bounding box center [533, 24] width 610 height 49
click at [239, 21] on icon "Price change jobs" at bounding box center [236, 24] width 13 height 13
